Goal: Navigation & Orientation: Find specific page/section

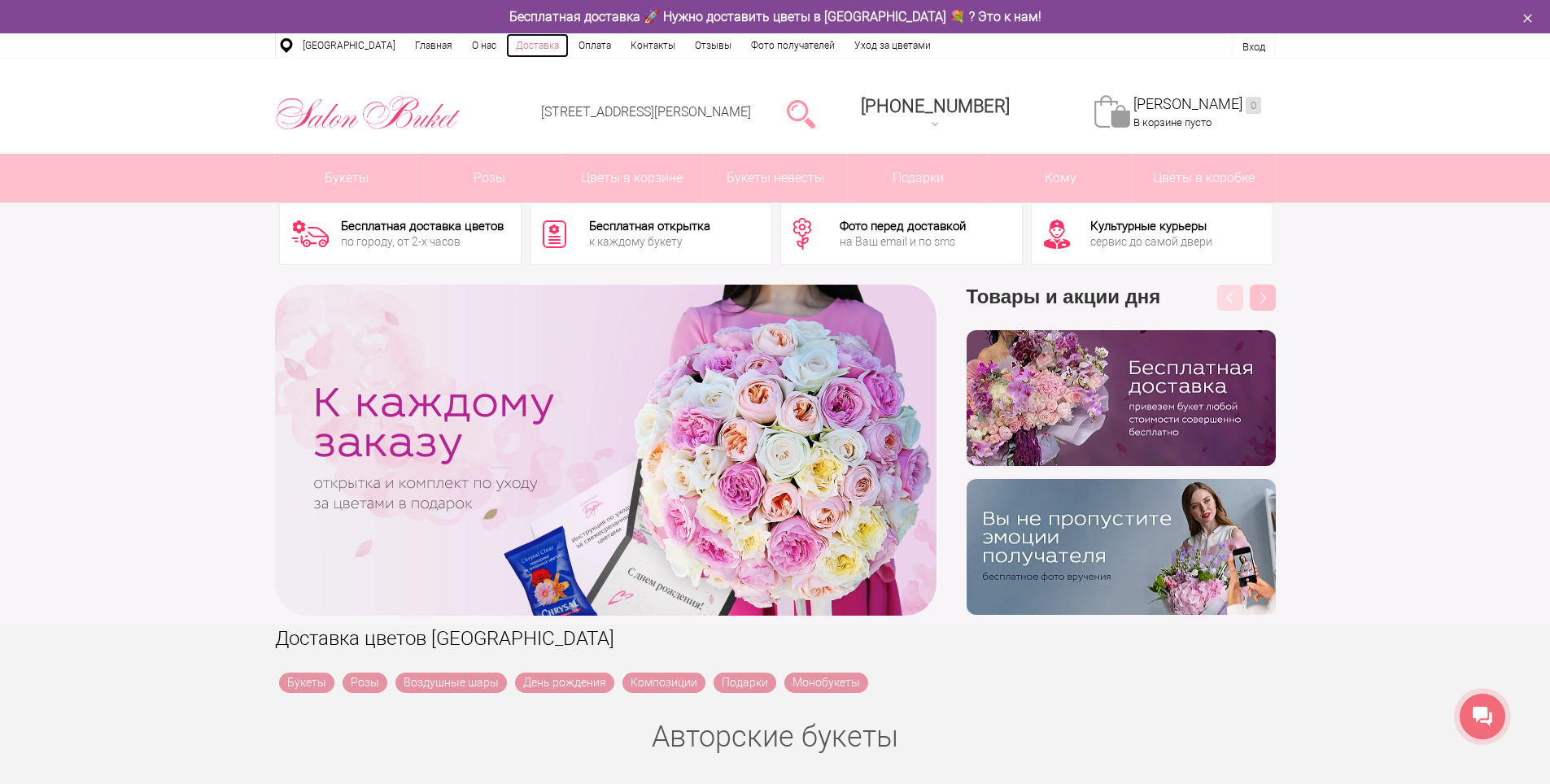
click at [523, 47] on link "Доставка" at bounding box center [537, 46] width 63 height 25
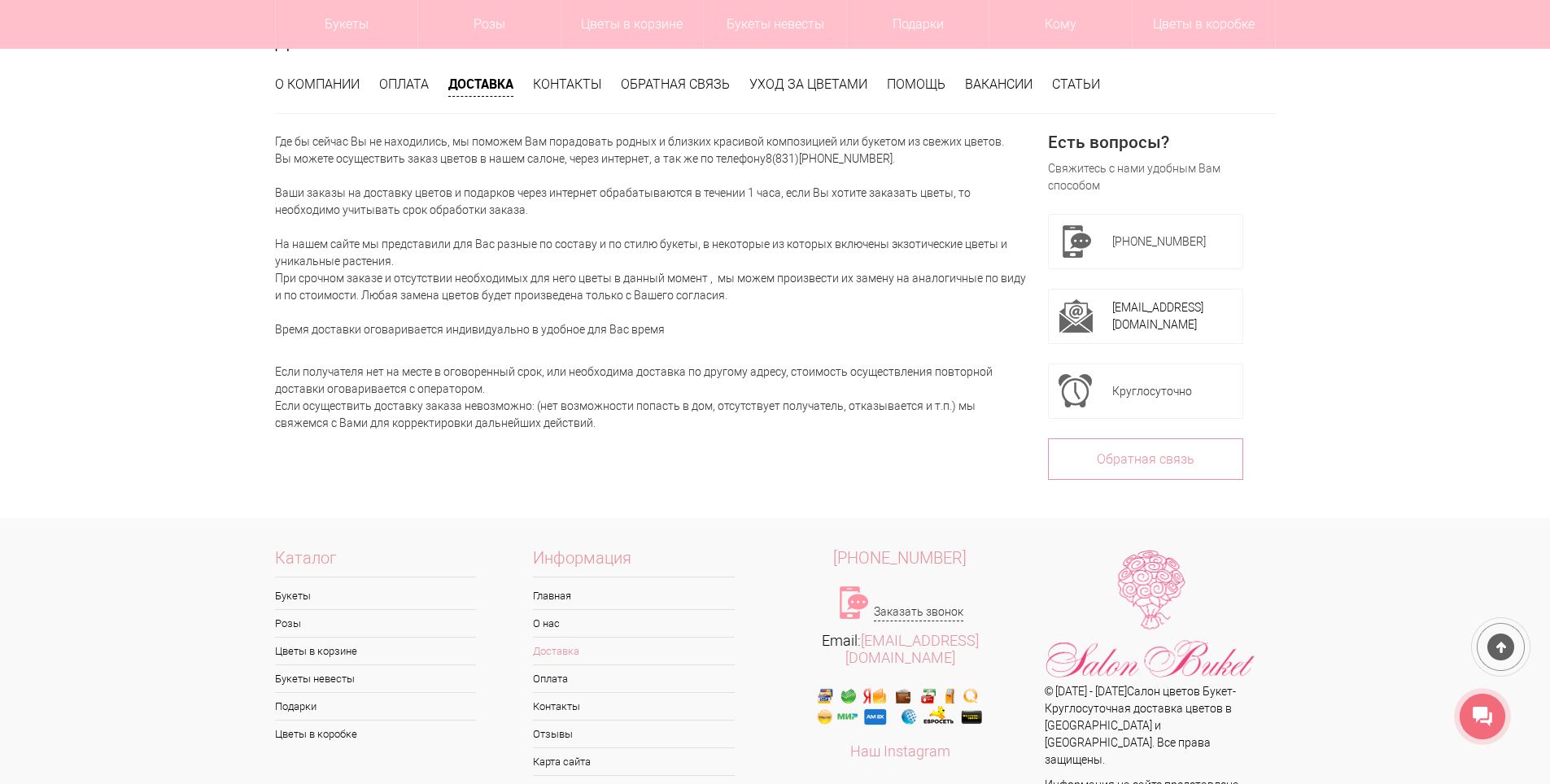
scroll to position [273, 0]
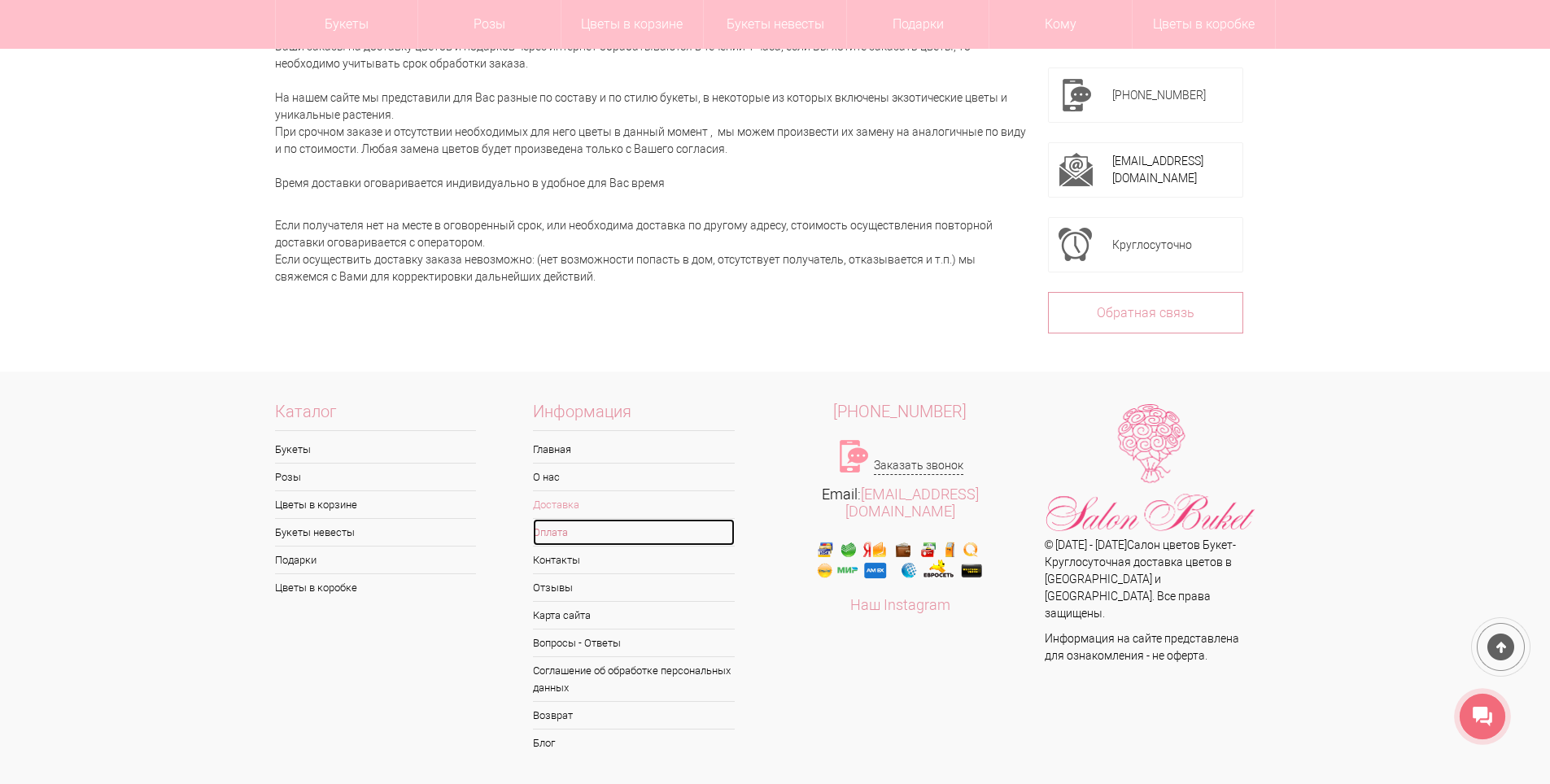
click at [578, 534] on link "Оплата" at bounding box center [634, 532] width 202 height 27
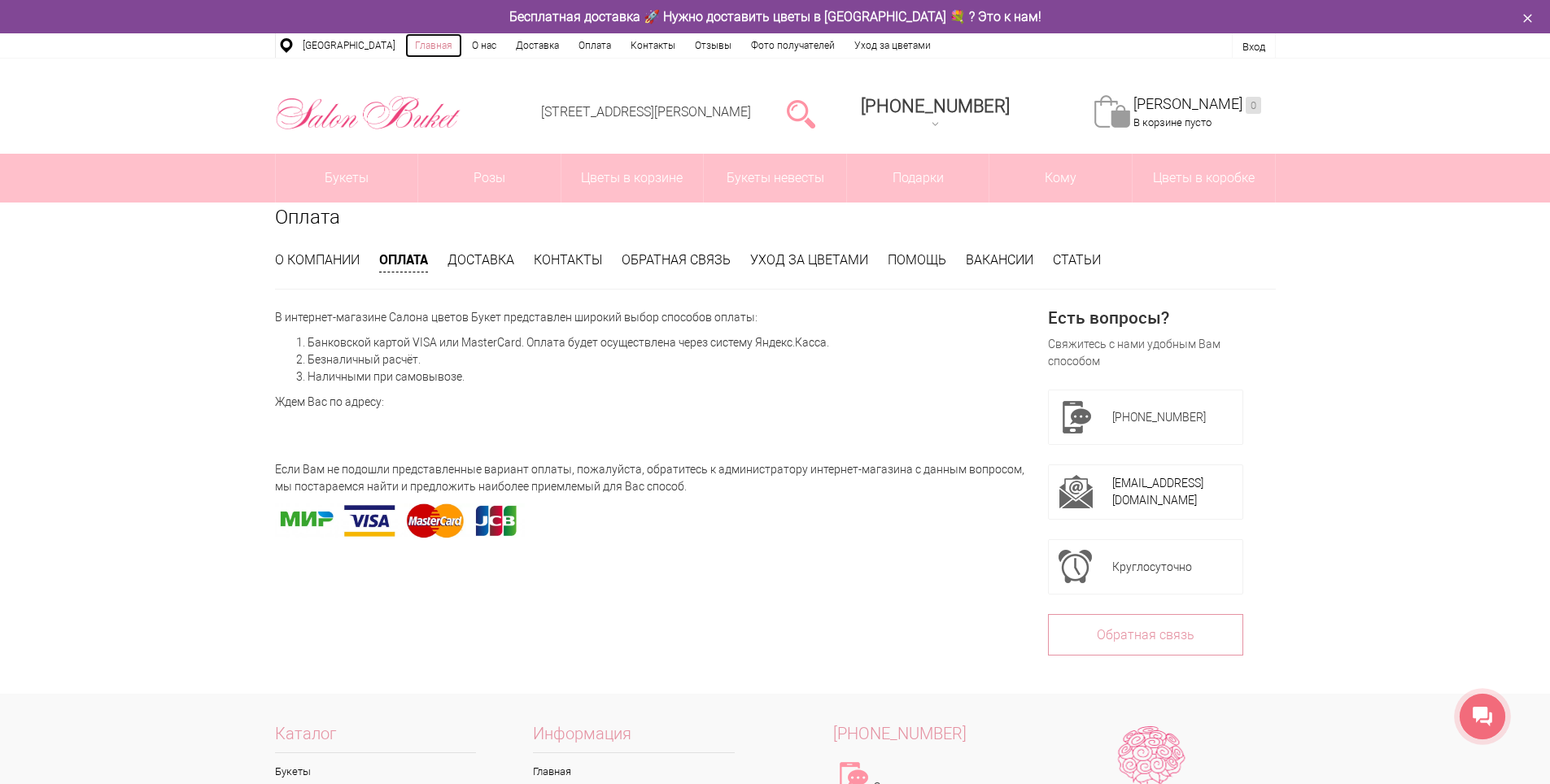
click at [437, 48] on link "Главная" at bounding box center [433, 46] width 57 height 25
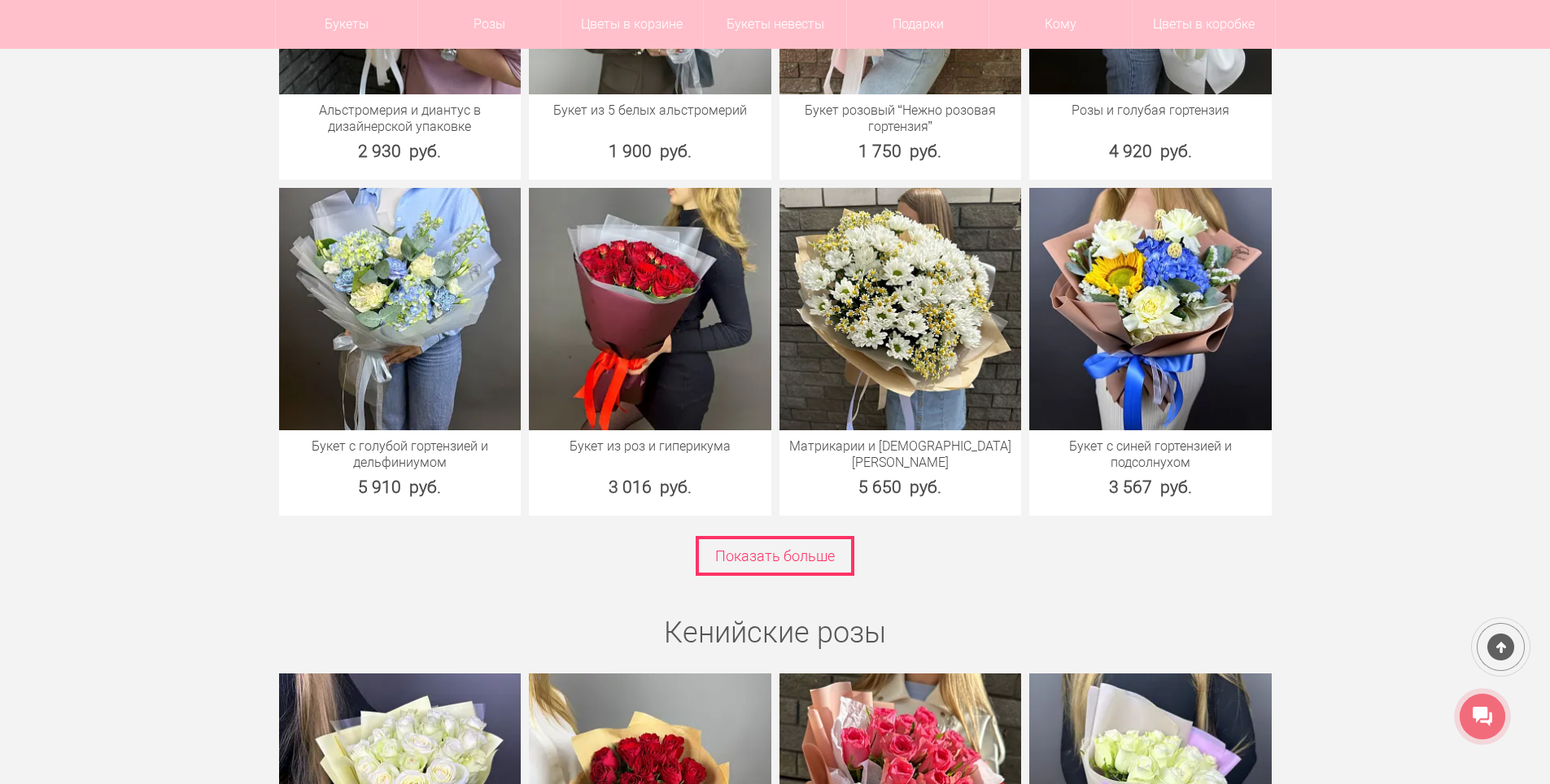
scroll to position [2277, 0]
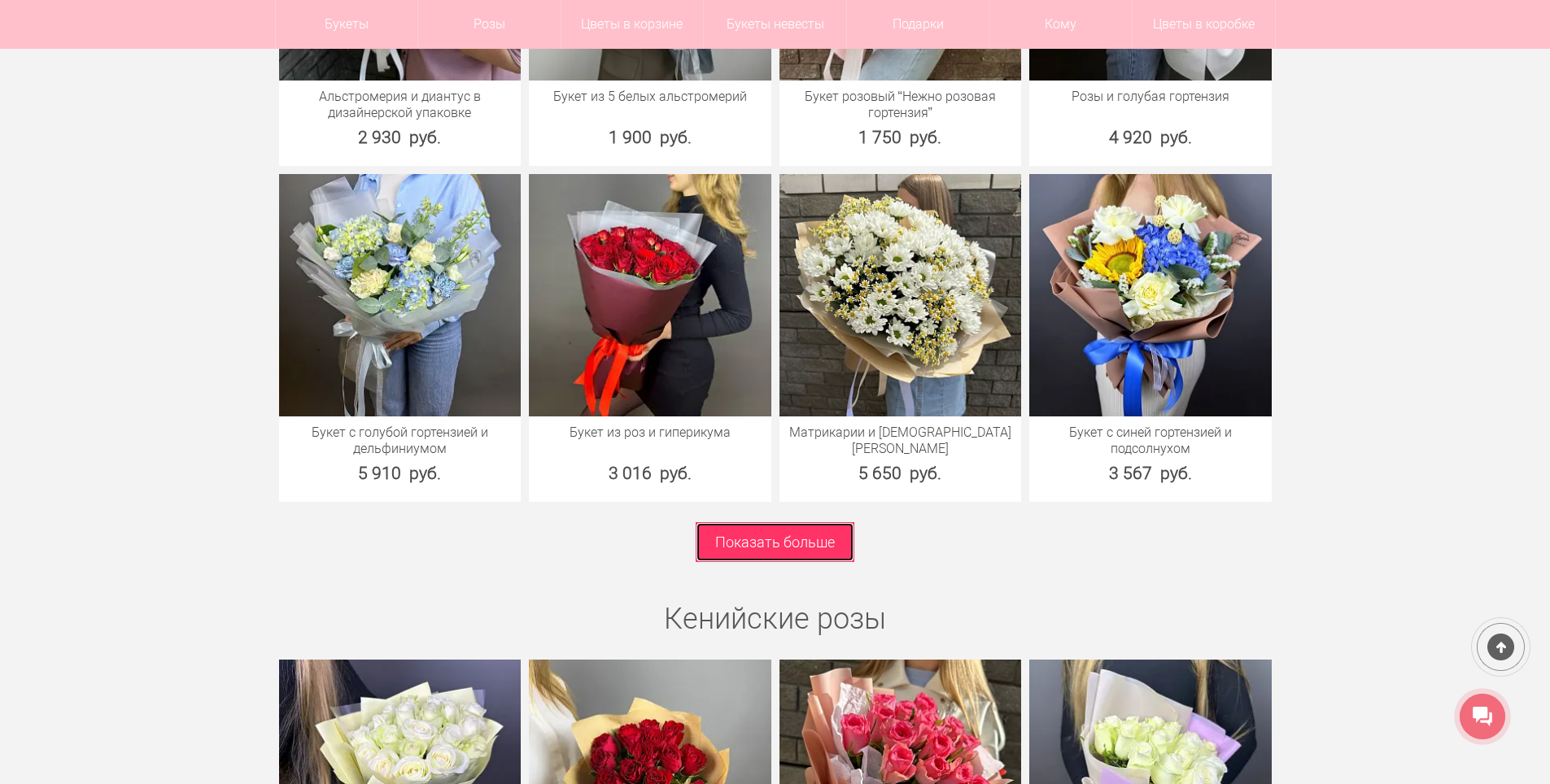
click at [767, 538] on link "Показать больше" at bounding box center [775, 542] width 158 height 40
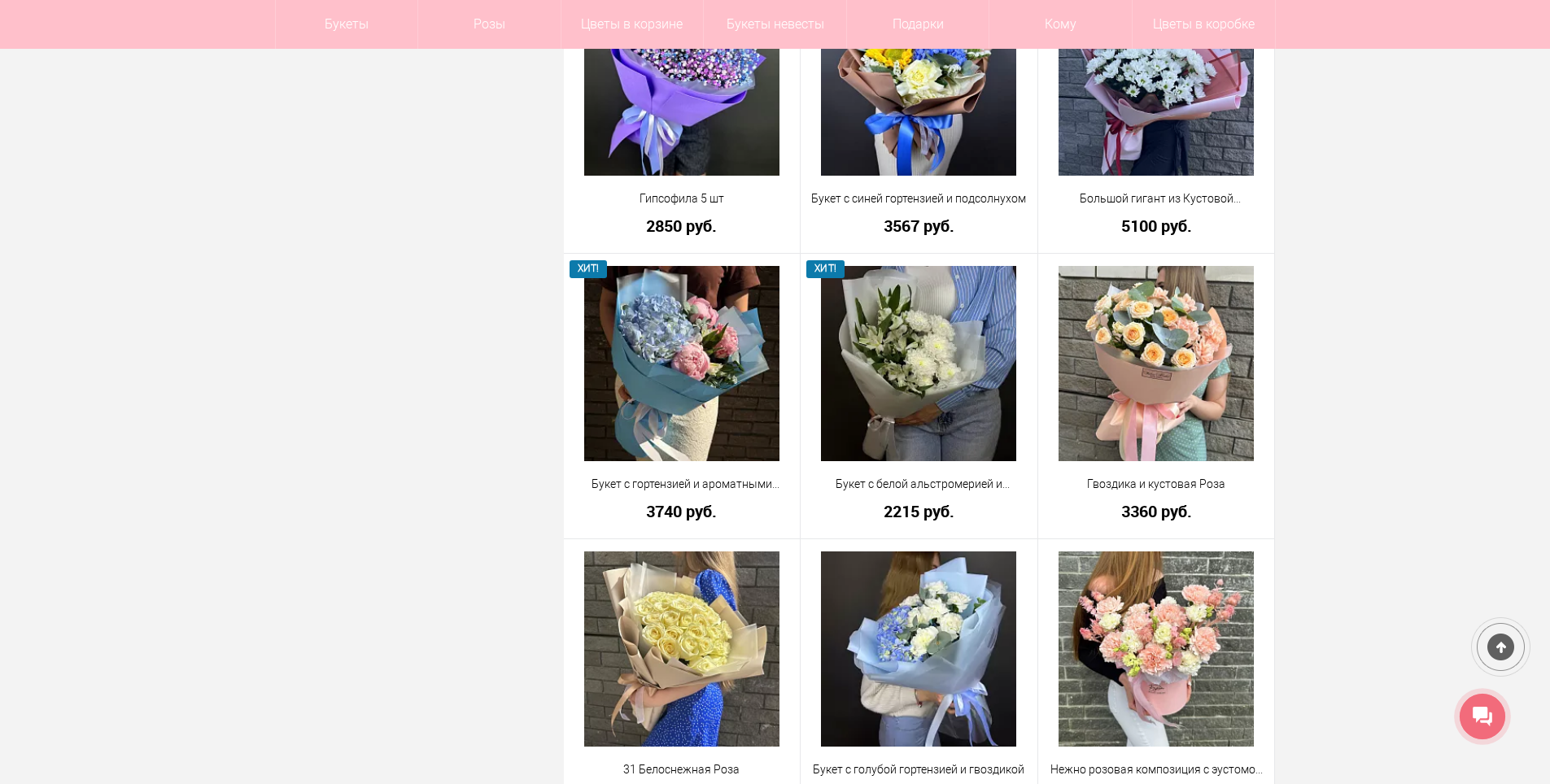
scroll to position [2521, 0]
